Goal: Check status: Check status

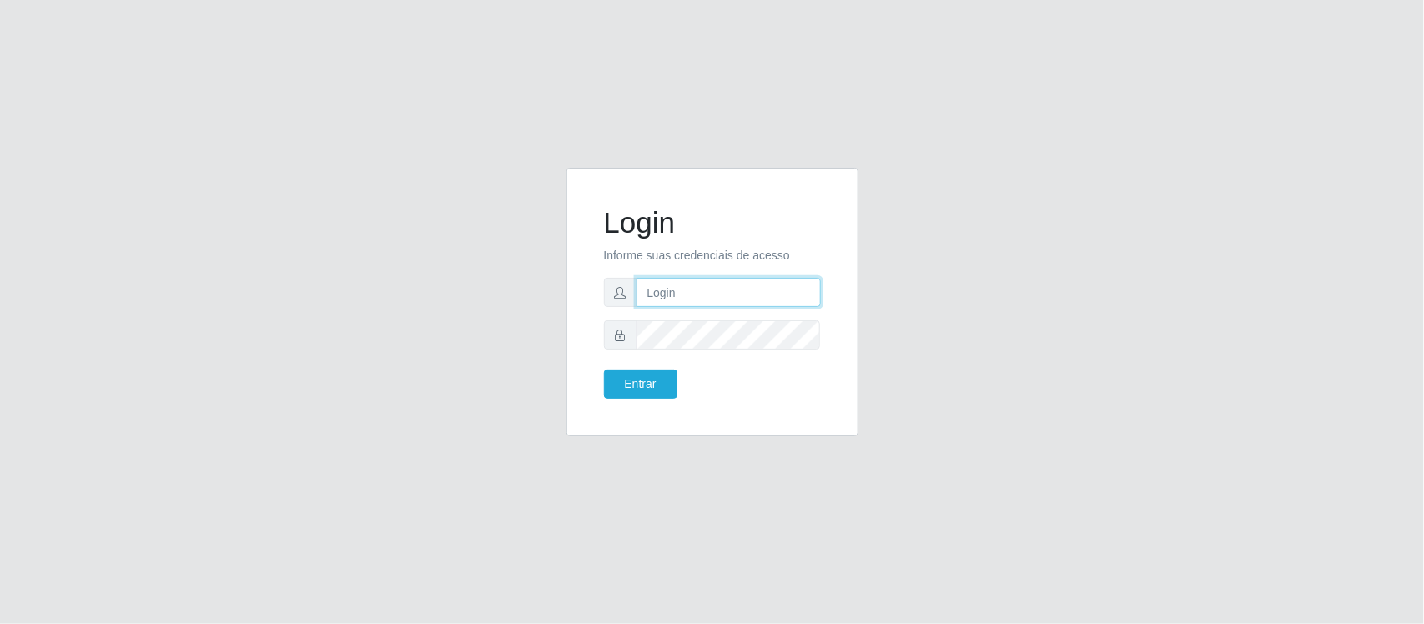
click at [745, 302] on input "text" at bounding box center [729, 292] width 184 height 29
type input "Edileni@supervilton"
click at [604, 370] on button "Entrar" at bounding box center [640, 384] width 73 height 29
click at [652, 371] on button "Entrar" at bounding box center [640, 384] width 73 height 29
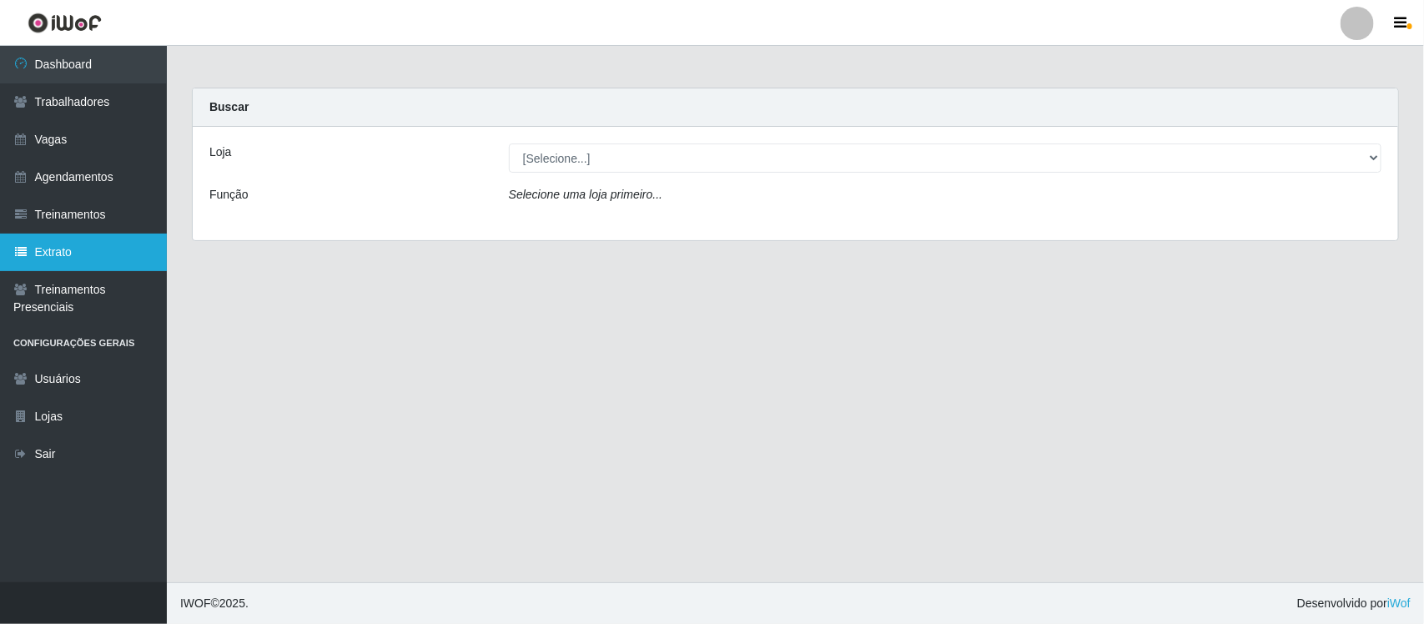
click at [76, 256] on link "Extrato" at bounding box center [83, 253] width 167 height 38
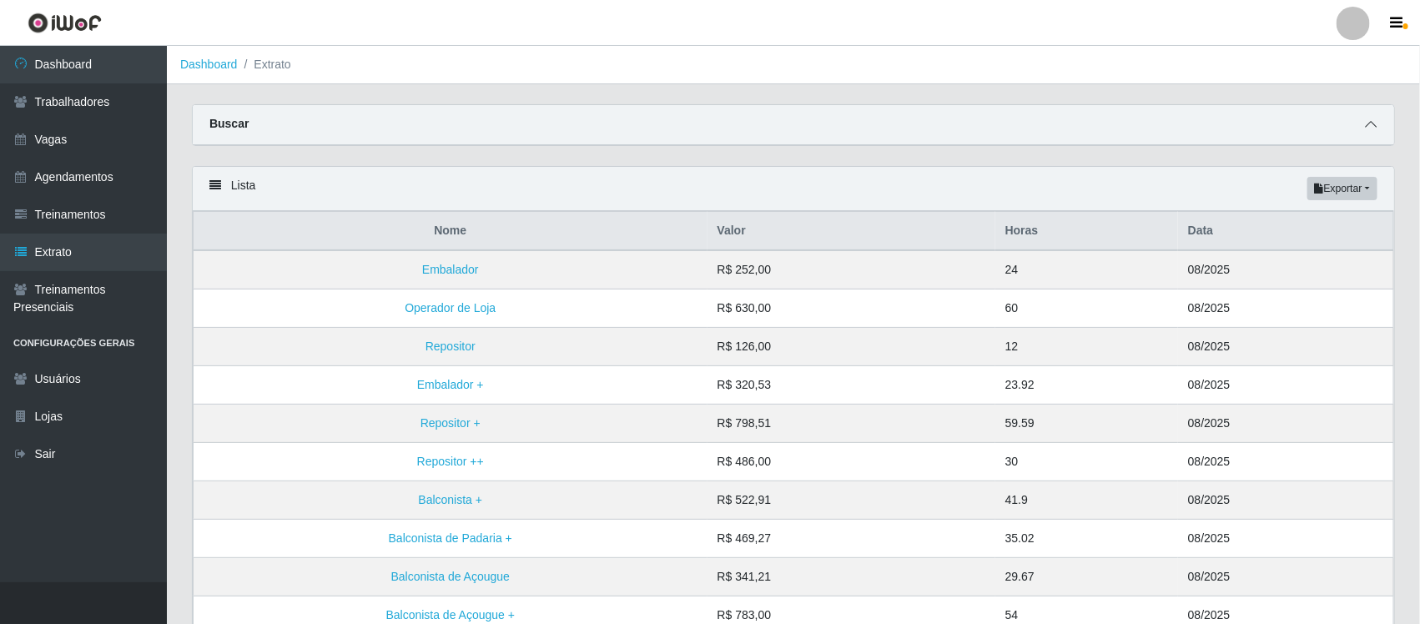
click at [1371, 123] on icon at bounding box center [1371, 124] width 12 height 12
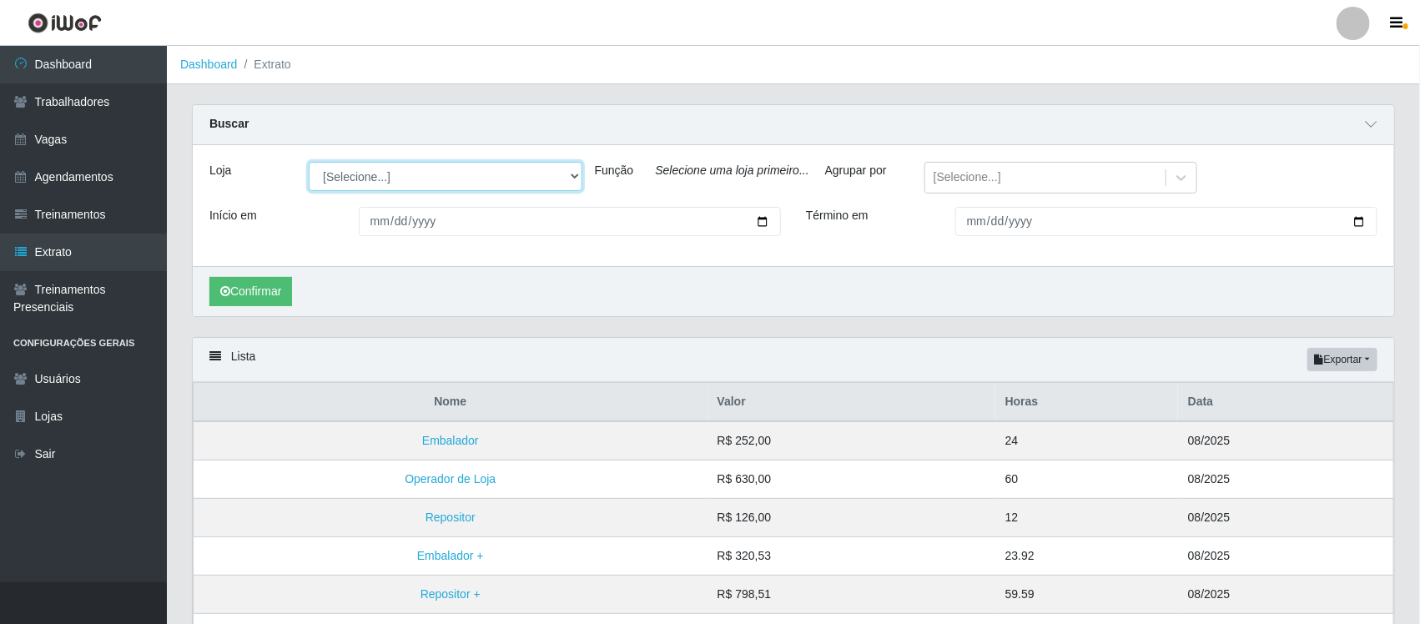
click at [463, 173] on select "[Selecione...] Super Vilton" at bounding box center [445, 176] width 273 height 29
select select "379"
click at [309, 163] on select "[Selecione...] Super Vilton" at bounding box center [445, 176] width 273 height 29
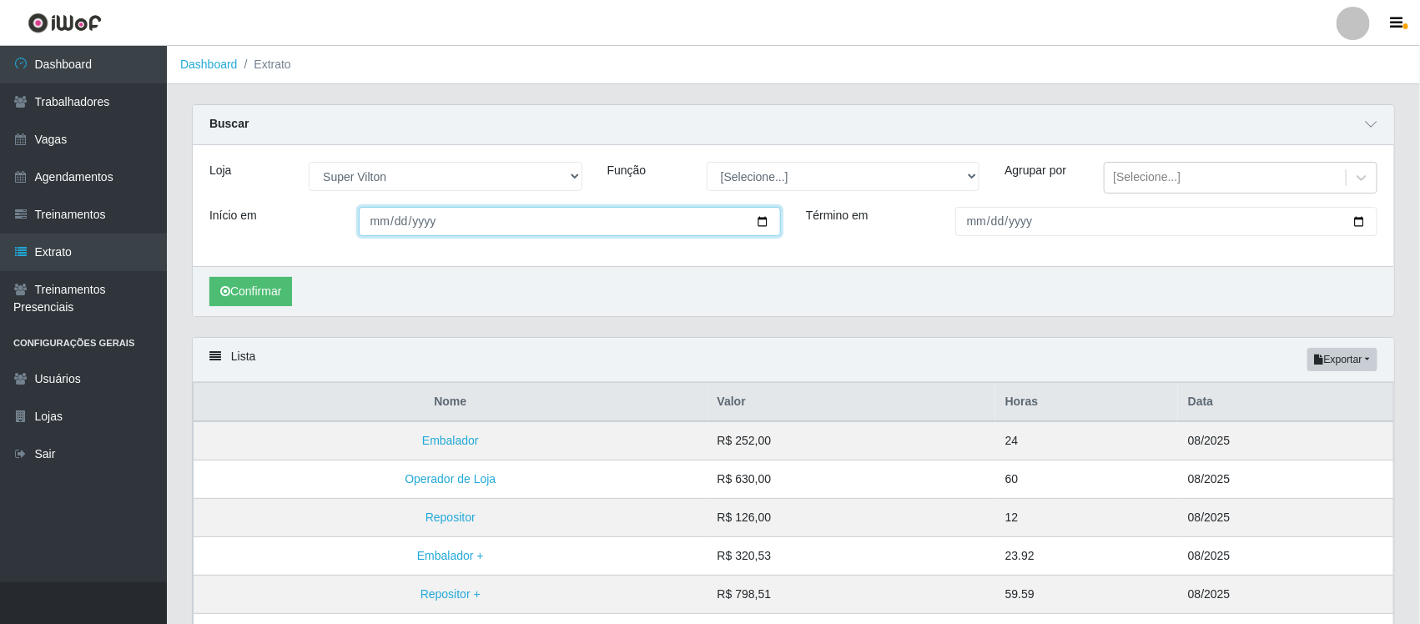
click at [370, 225] on input "Início em" at bounding box center [570, 221] width 422 height 29
type input "232025-03-01"
click at [376, 218] on input "232025-03-01" at bounding box center [570, 221] width 422 height 29
type input "232025-03-01"
type input "[DATE]"
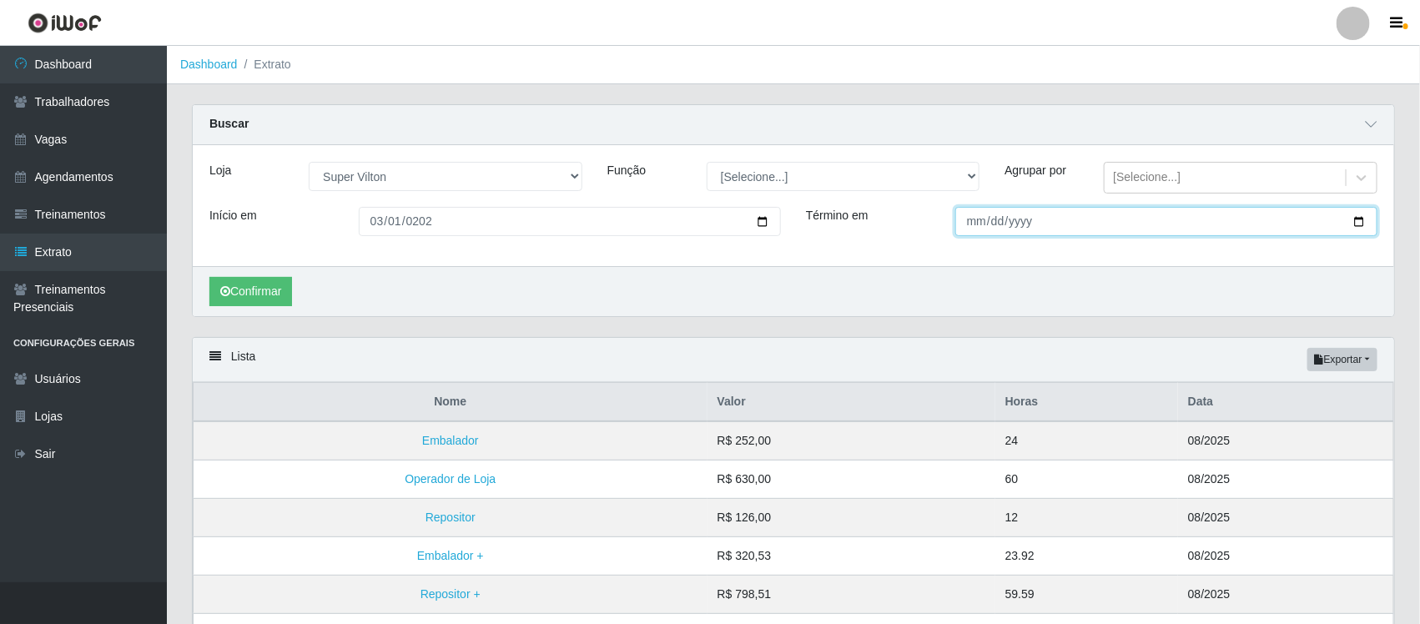
click at [970, 231] on input "Término em" at bounding box center [1166, 221] width 422 height 29
type input "[DATE]"
click at [1186, 177] on div "[Selecione...]" at bounding box center [1225, 178] width 240 height 28
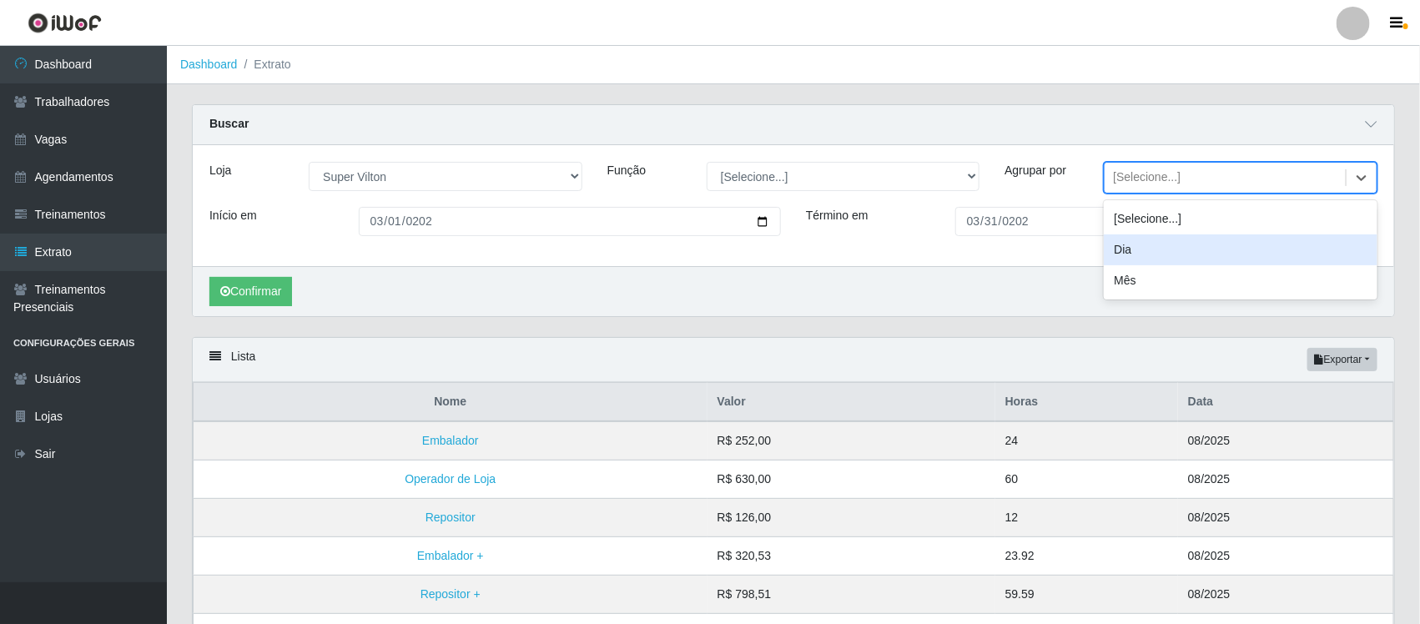
click at [1174, 249] on div "Dia" at bounding box center [1240, 249] width 273 height 31
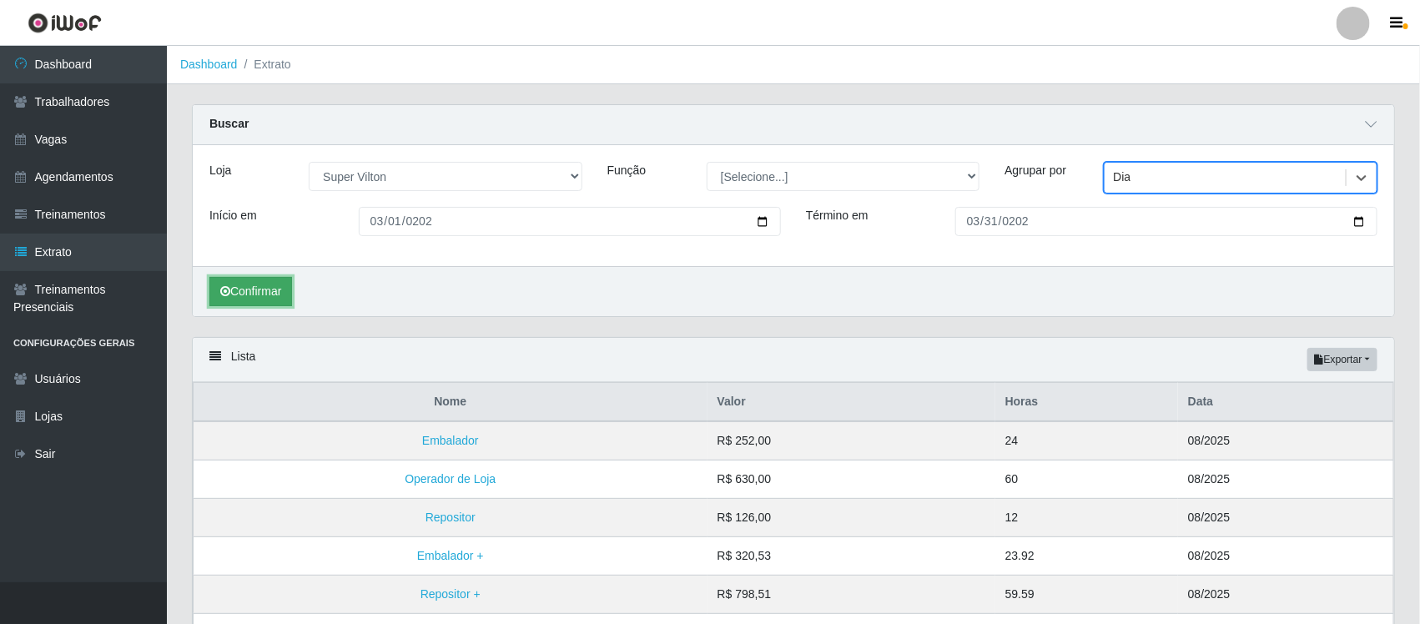
click at [265, 292] on button "Confirmar" at bounding box center [250, 291] width 83 height 29
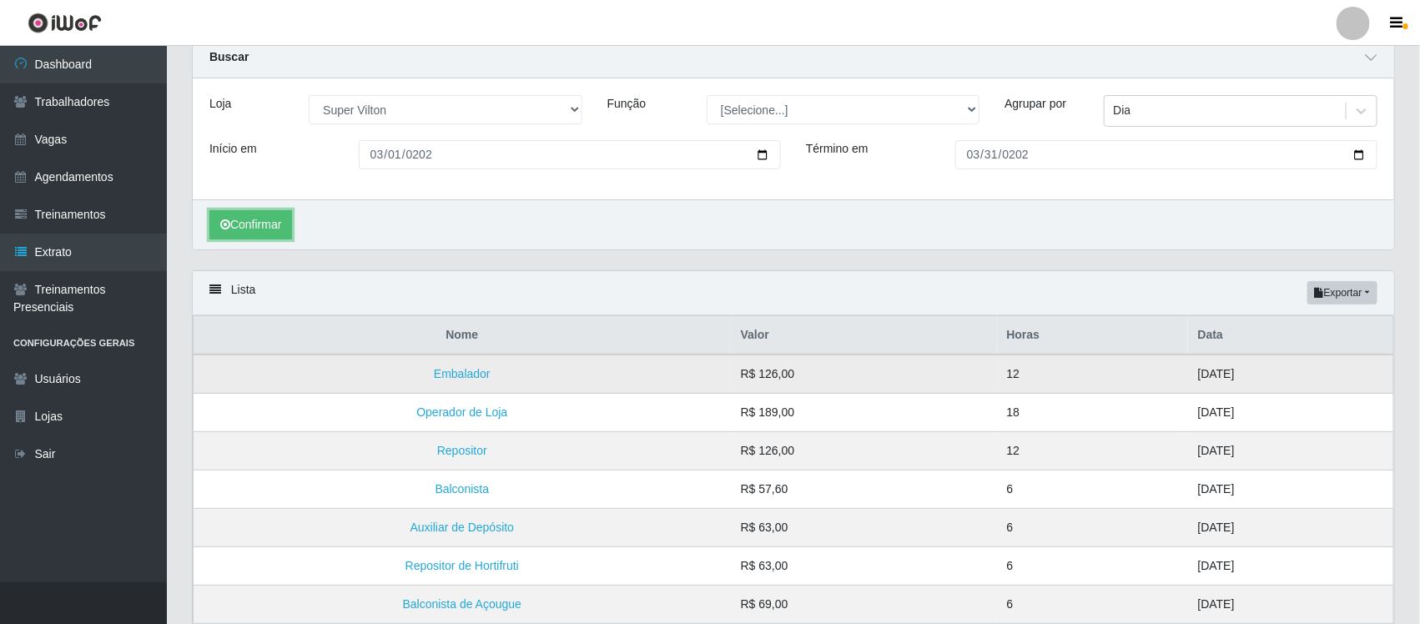
scroll to position [104, 0]
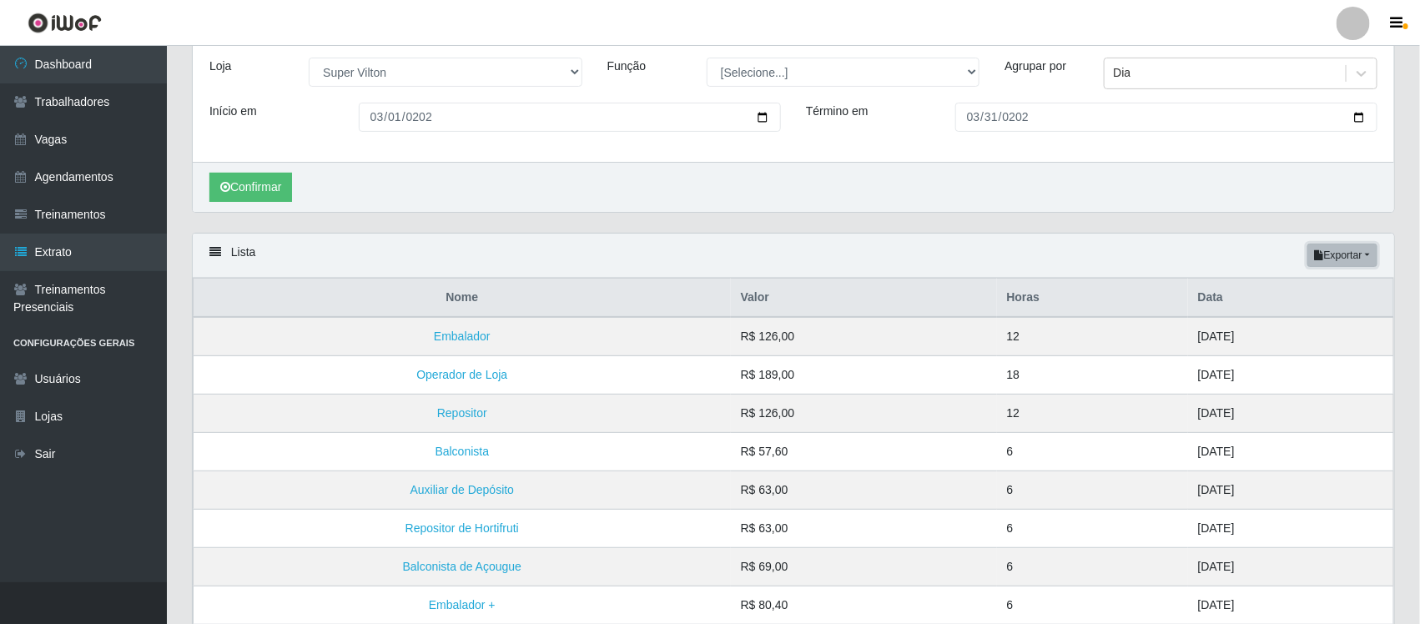
click at [1343, 259] on button "Exportar" at bounding box center [1342, 255] width 70 height 23
click at [1285, 315] on button "Excel" at bounding box center [1312, 322] width 132 height 34
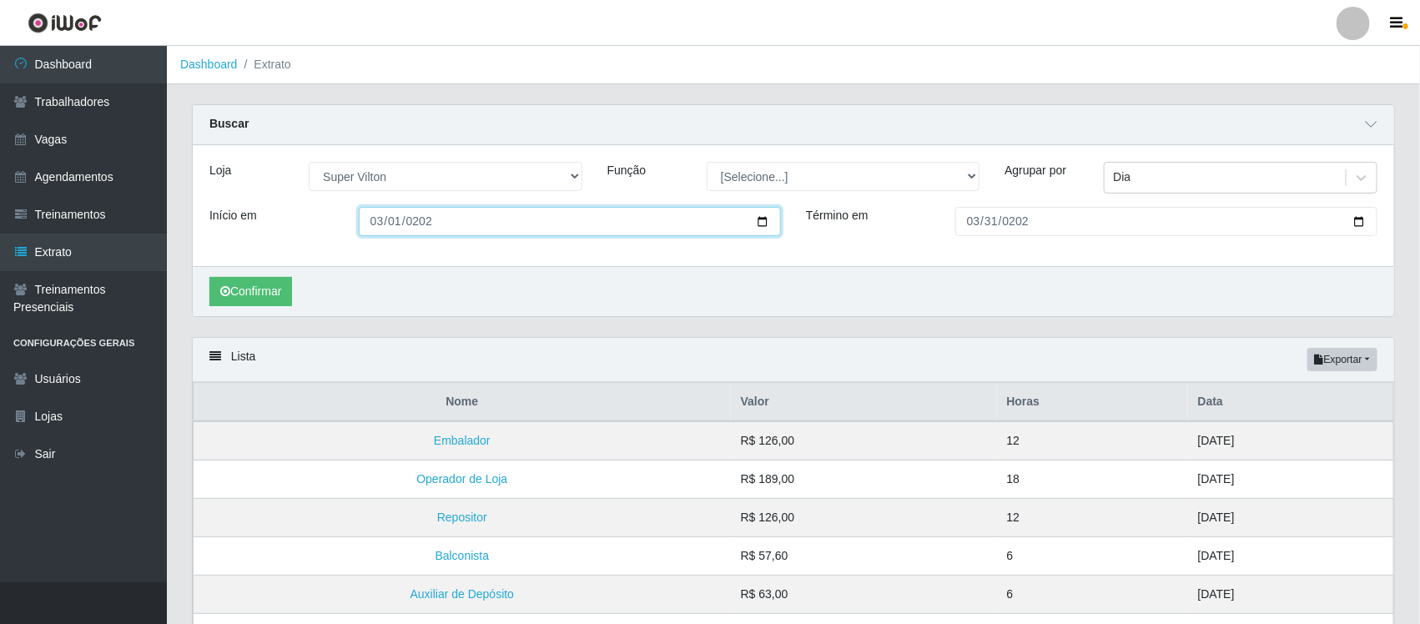
click at [394, 228] on input "[DATE]" at bounding box center [570, 221] width 422 height 29
type input "[DATE]"
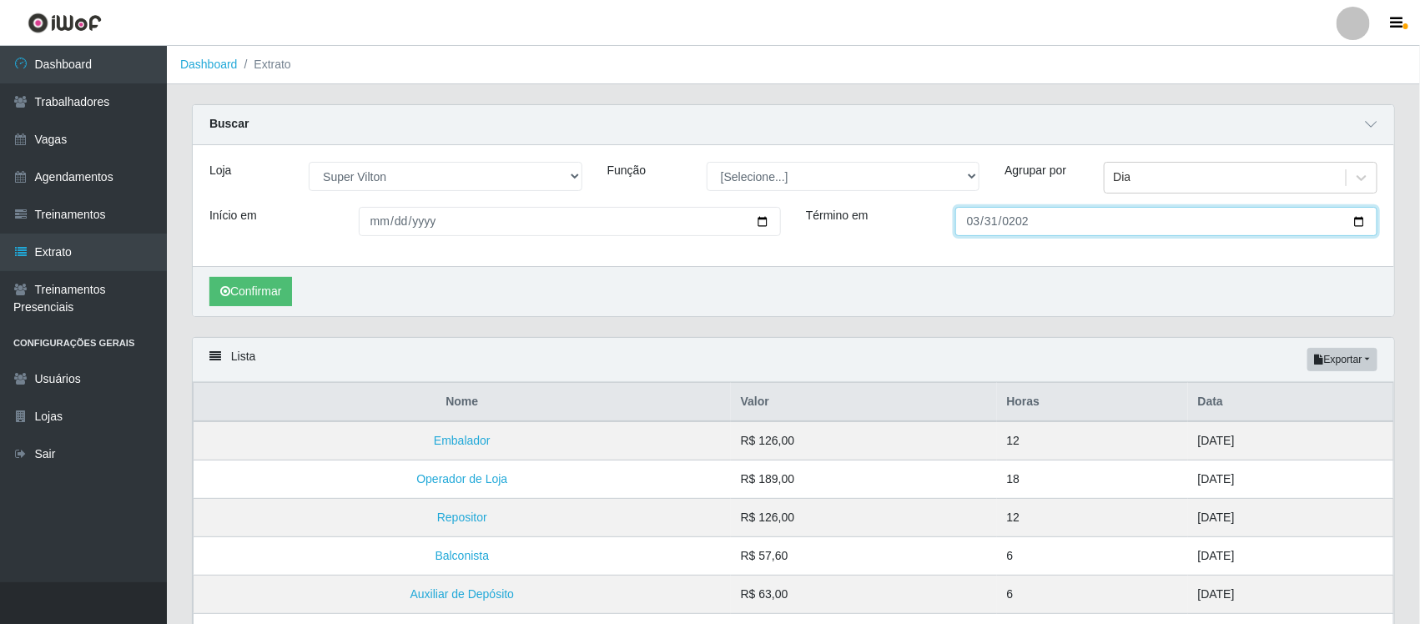
click at [972, 218] on input "[DATE]" at bounding box center [1166, 221] width 422 height 29
type input "[DATE]"
click at [273, 292] on button "Confirmar" at bounding box center [250, 291] width 83 height 29
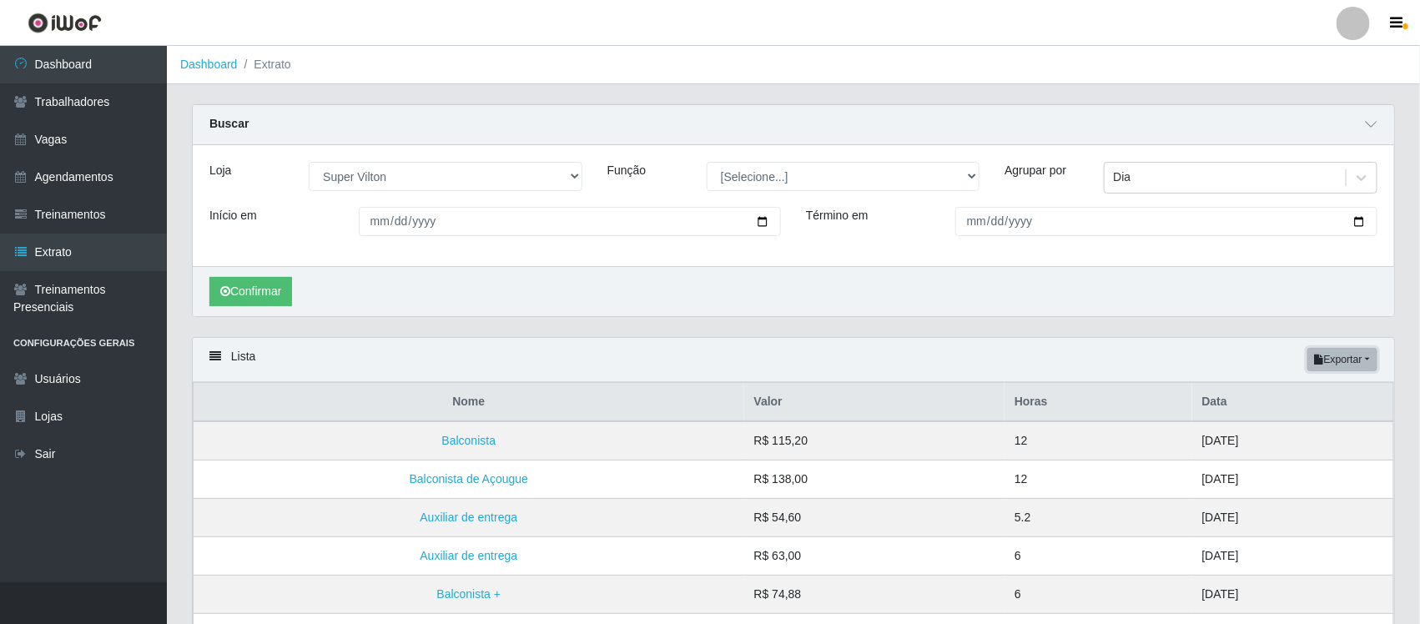
click at [1324, 361] on button "Exportar" at bounding box center [1342, 359] width 70 height 23
click at [1298, 426] on button "Excel" at bounding box center [1312, 426] width 132 height 34
click at [399, 222] on input "[DATE]" at bounding box center [570, 221] width 422 height 29
type input "[DATE]"
click at [973, 227] on input "[DATE]" at bounding box center [1166, 221] width 422 height 29
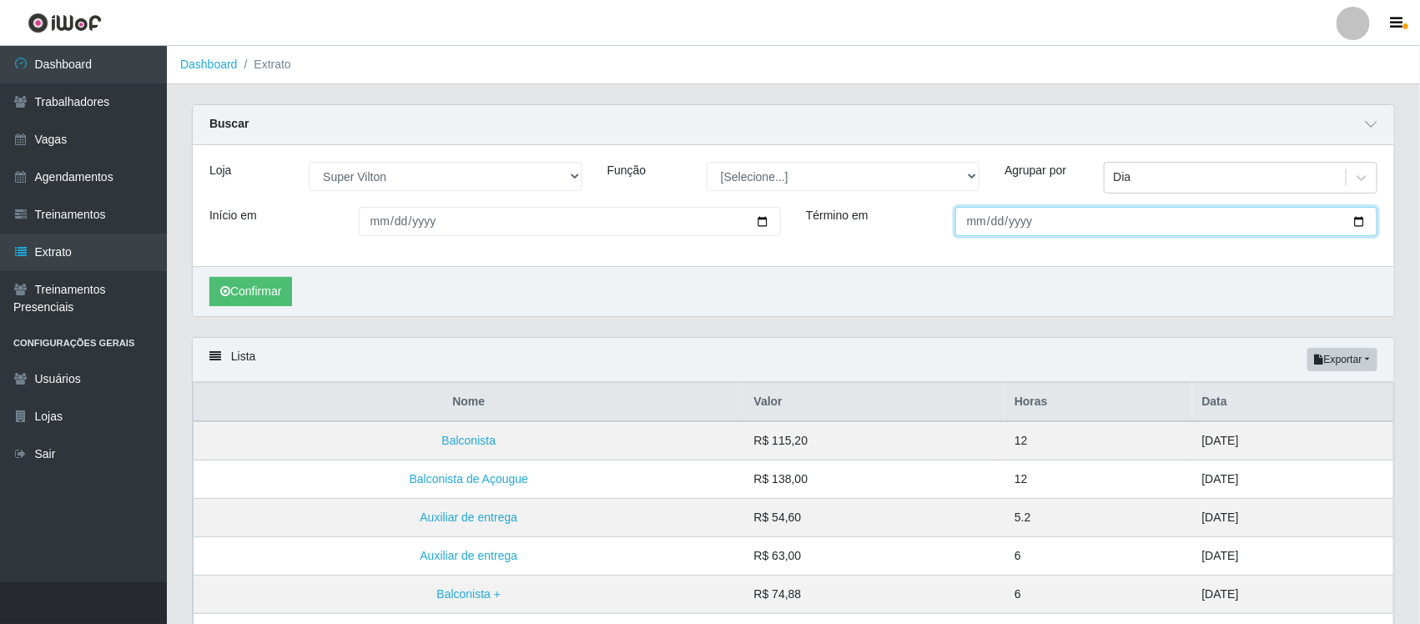
type input "[DATE]"
click at [250, 295] on button "Confirmar" at bounding box center [250, 291] width 83 height 29
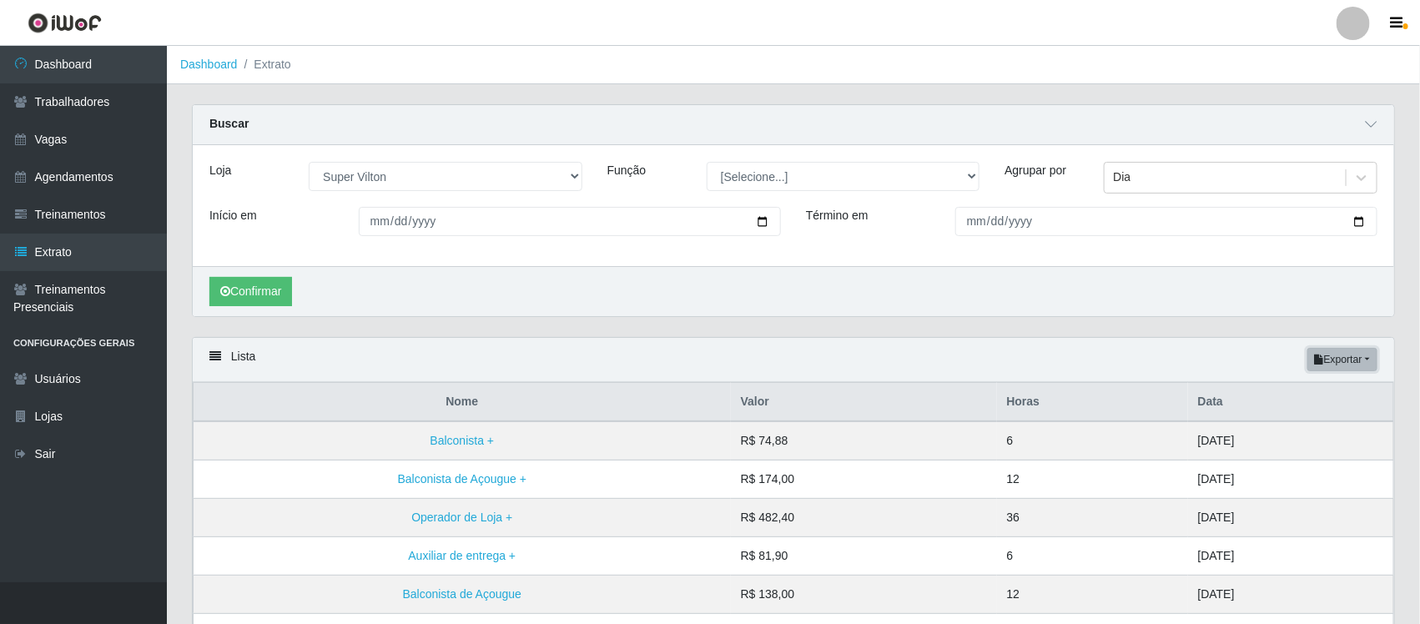
click at [1332, 357] on button "Exportar" at bounding box center [1342, 359] width 70 height 23
click at [1291, 431] on button "Excel" at bounding box center [1312, 426] width 132 height 34
click at [400, 228] on input "[DATE]" at bounding box center [570, 221] width 422 height 29
type input "[DATE]"
click at [966, 226] on input "[DATE]" at bounding box center [1166, 221] width 422 height 29
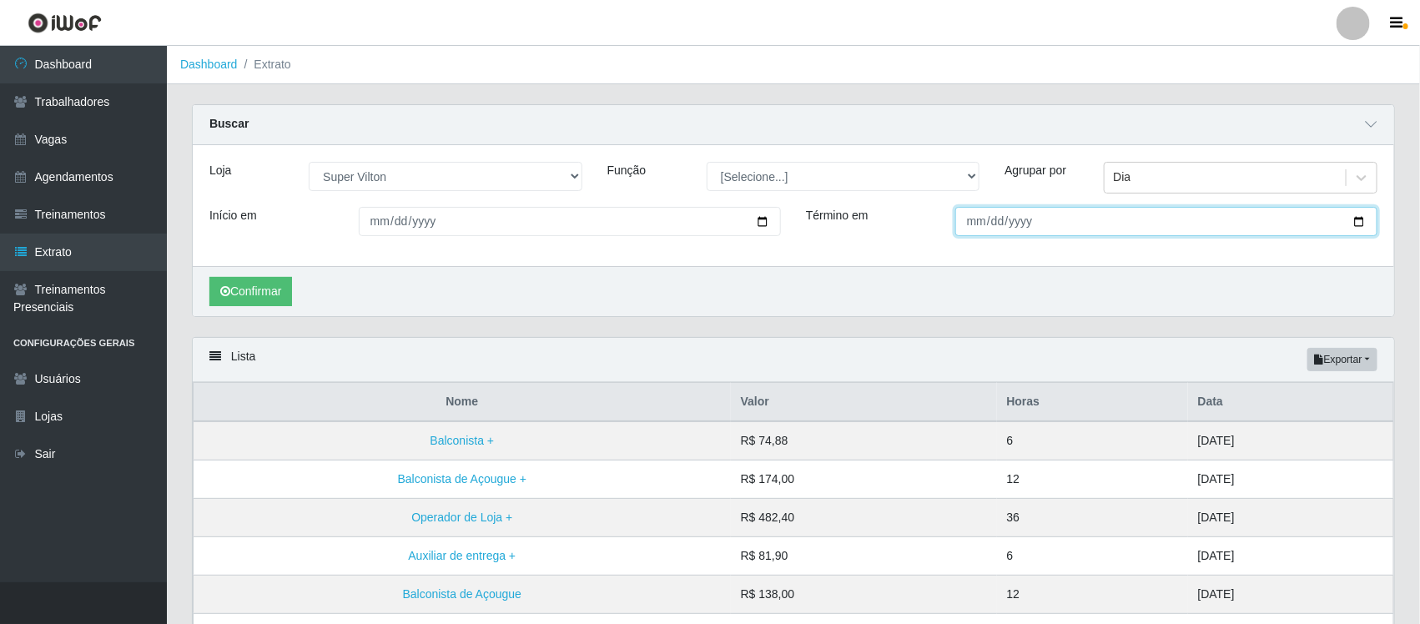
type input "[DATE]"
click at [268, 284] on button "Confirmar" at bounding box center [250, 291] width 83 height 29
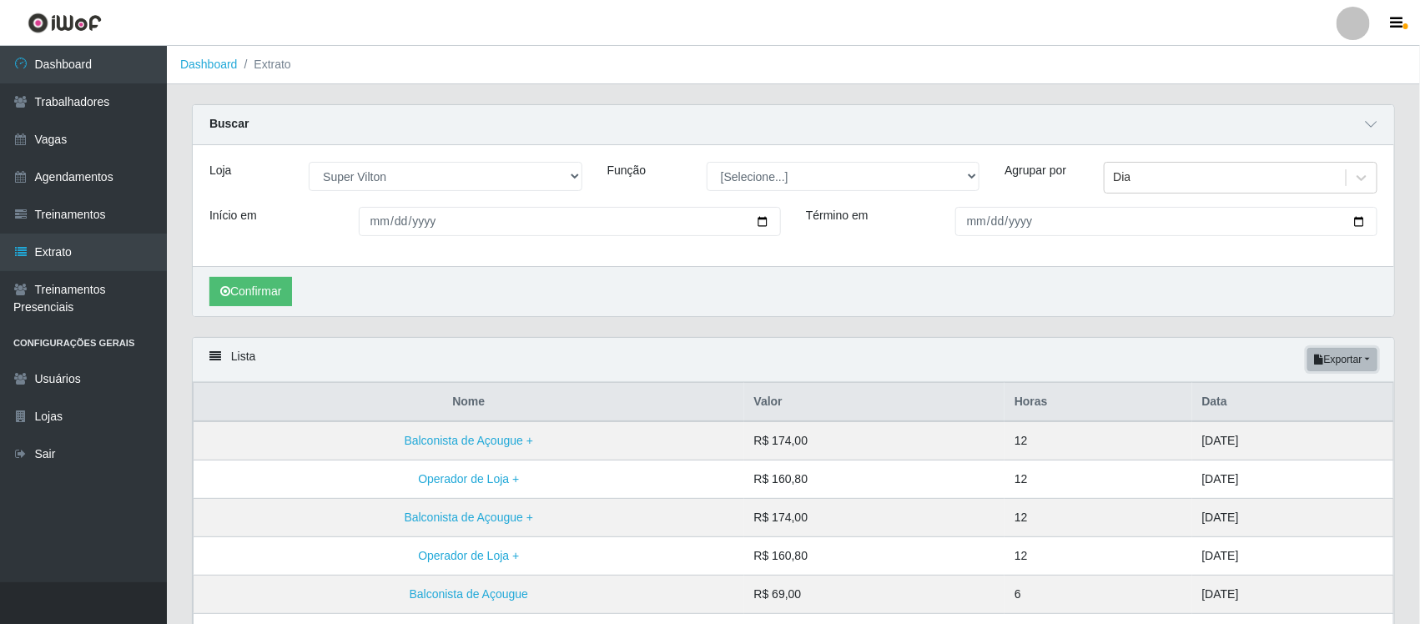
click at [1340, 364] on button "Exportar" at bounding box center [1342, 359] width 70 height 23
click at [1324, 424] on button "Excel" at bounding box center [1312, 426] width 132 height 34
click at [396, 219] on input "[DATE]" at bounding box center [570, 221] width 422 height 29
type input "[DATE]"
click at [968, 226] on input "[DATE]" at bounding box center [1166, 221] width 422 height 29
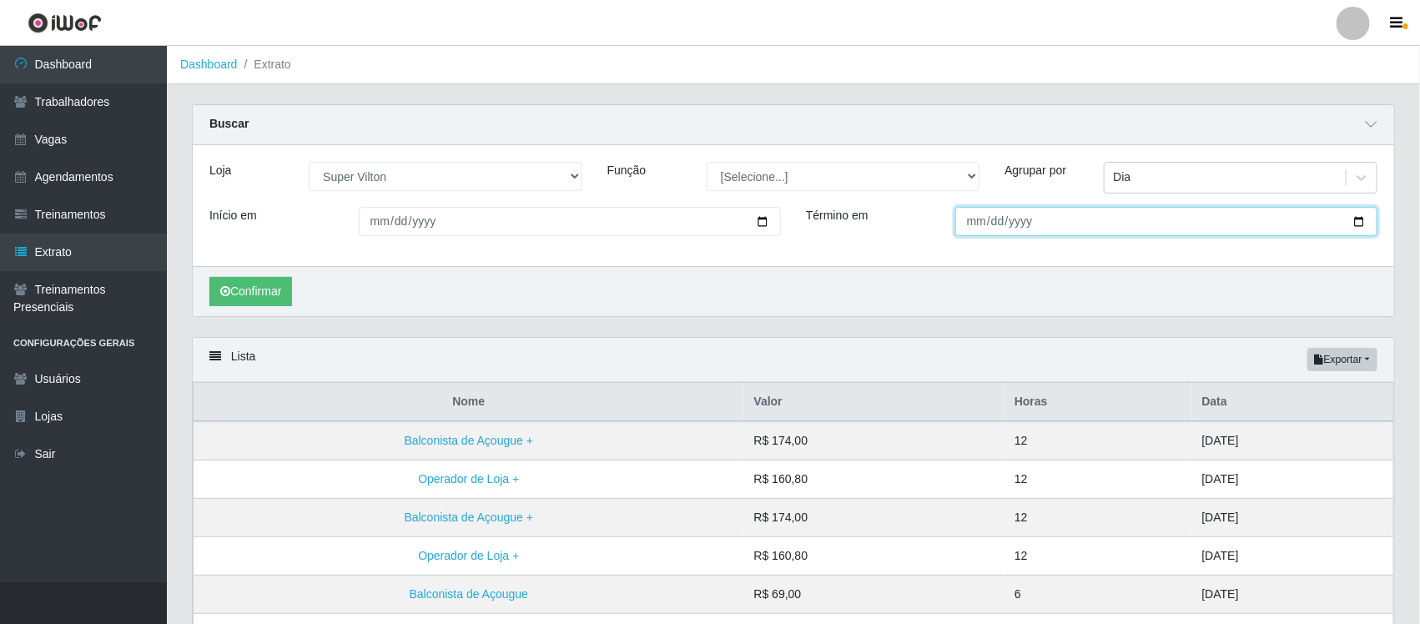
type input "[DATE]"
click at [251, 288] on button "Confirmar" at bounding box center [250, 291] width 83 height 29
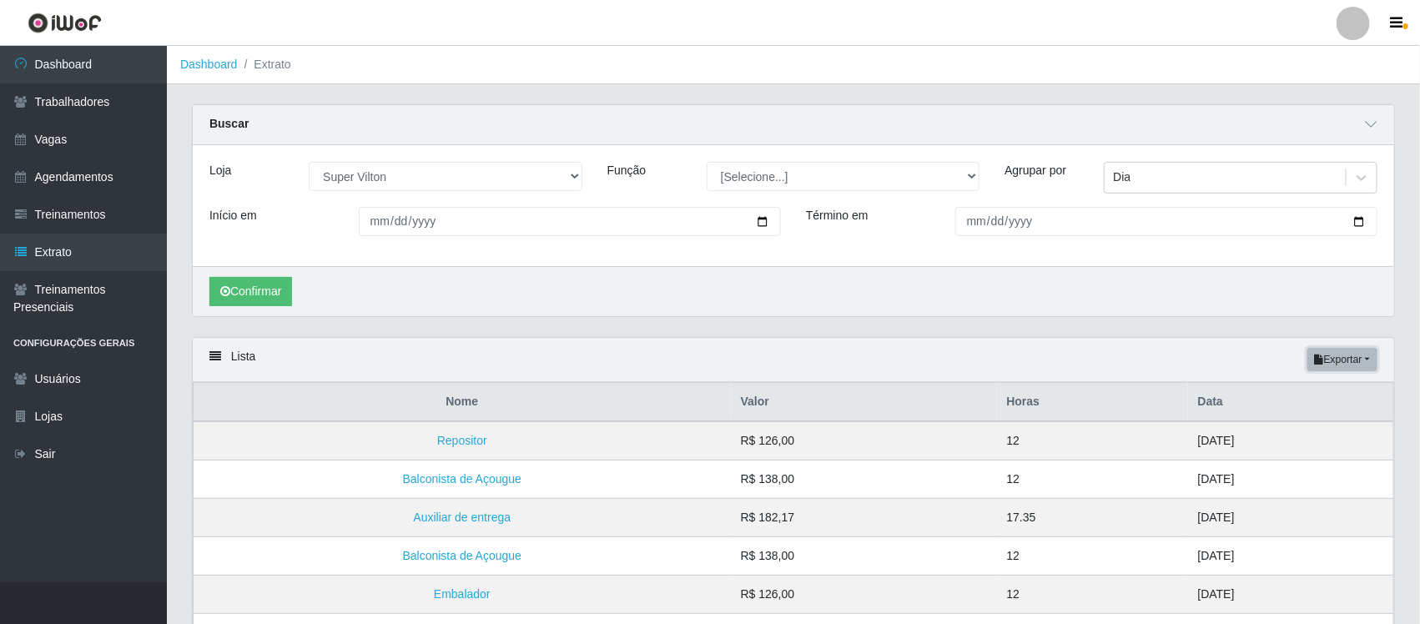
click at [1327, 360] on button "Exportar" at bounding box center [1342, 359] width 70 height 23
click at [1308, 427] on button "Excel" at bounding box center [1312, 426] width 132 height 34
